Goal: Transaction & Acquisition: Purchase product/service

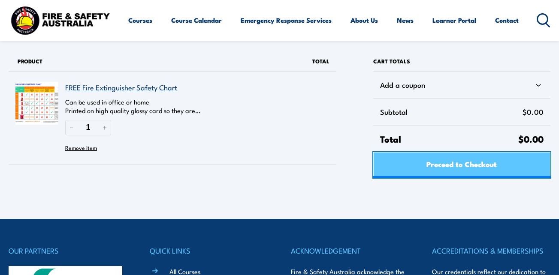
click at [429, 165] on span "Proceed to Checkout" at bounding box center [461, 164] width 70 height 23
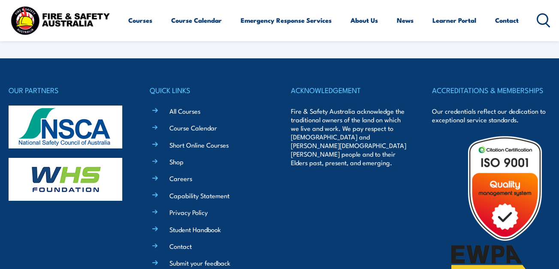
select select "VIC"
